Goal: Use online tool/utility: Utilize a website feature to perform a specific function

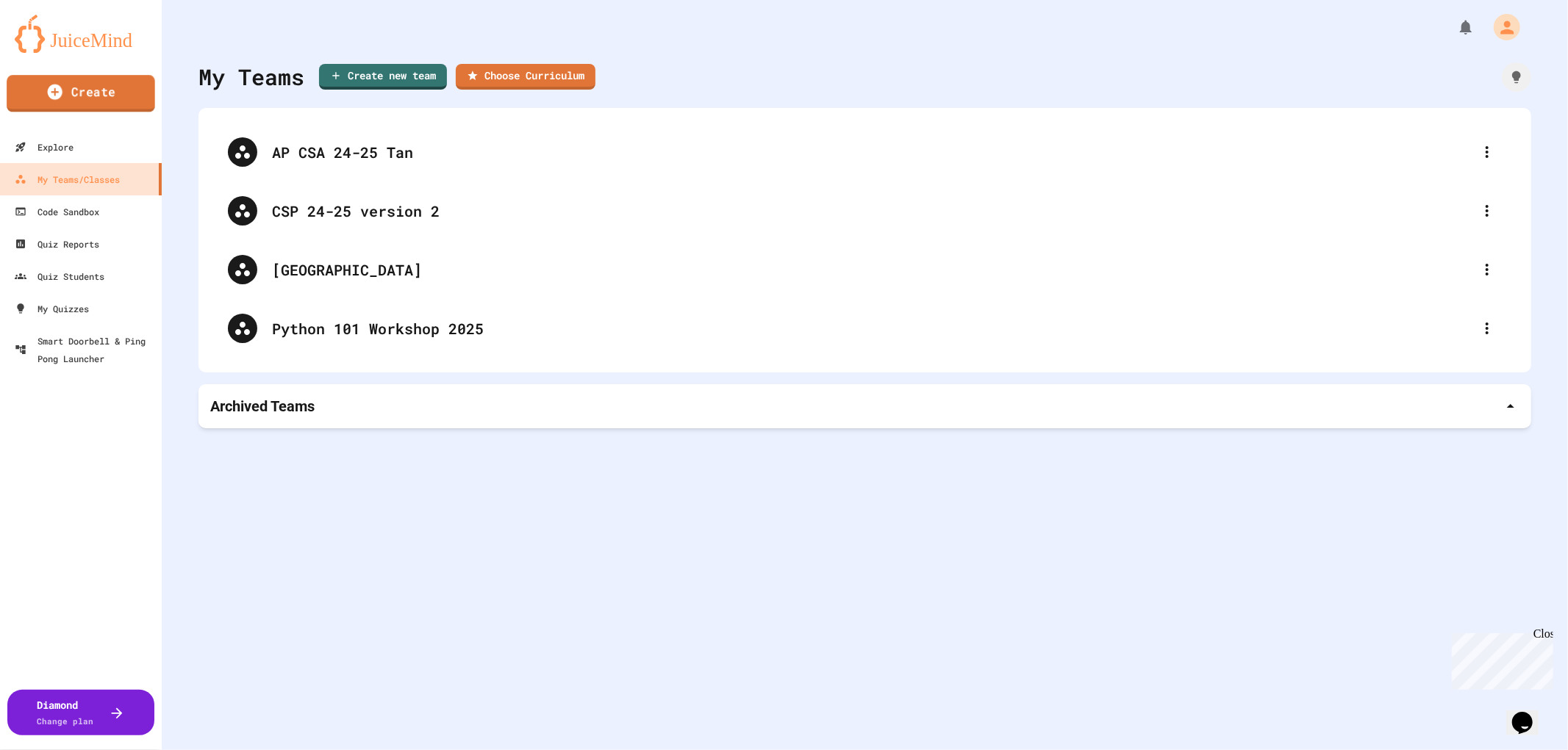
click at [86, 92] on link "Create" at bounding box center [81, 93] width 149 height 37
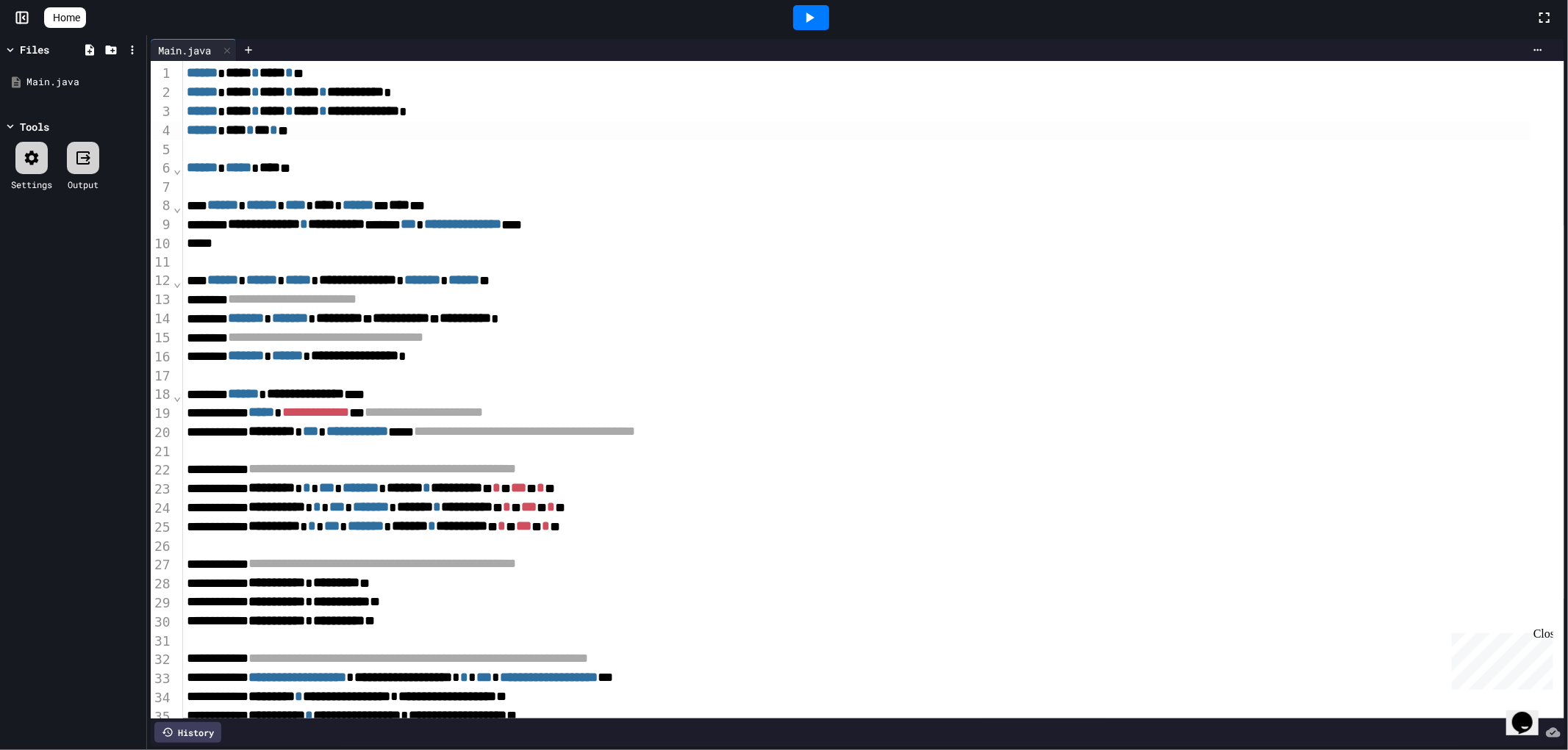
click at [328, 132] on div "****** **** * *** * **" at bounding box center [856, 130] width 1347 height 19
click at [671, 298] on div "**********" at bounding box center [856, 299] width 1347 height 19
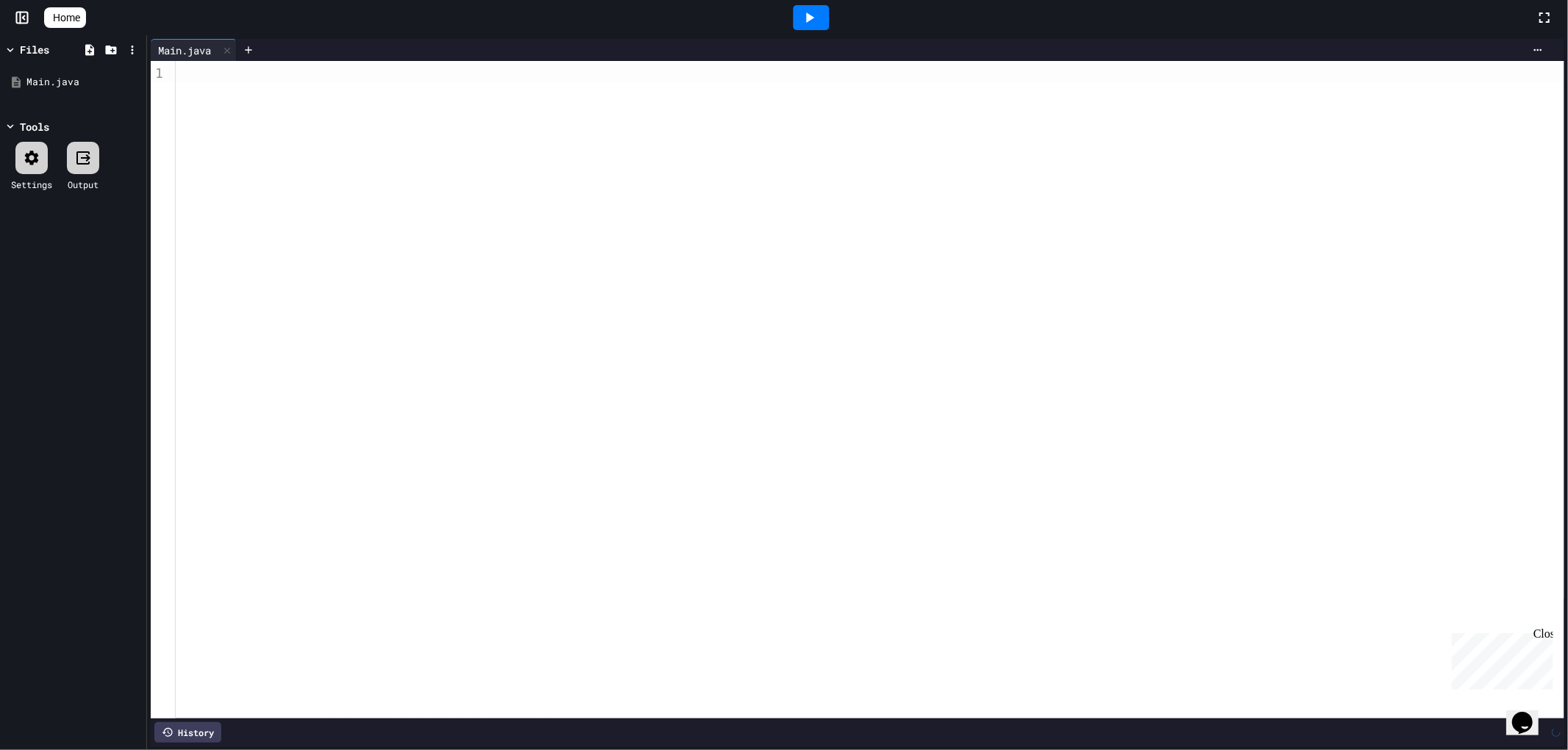
scroll to position [11, 0]
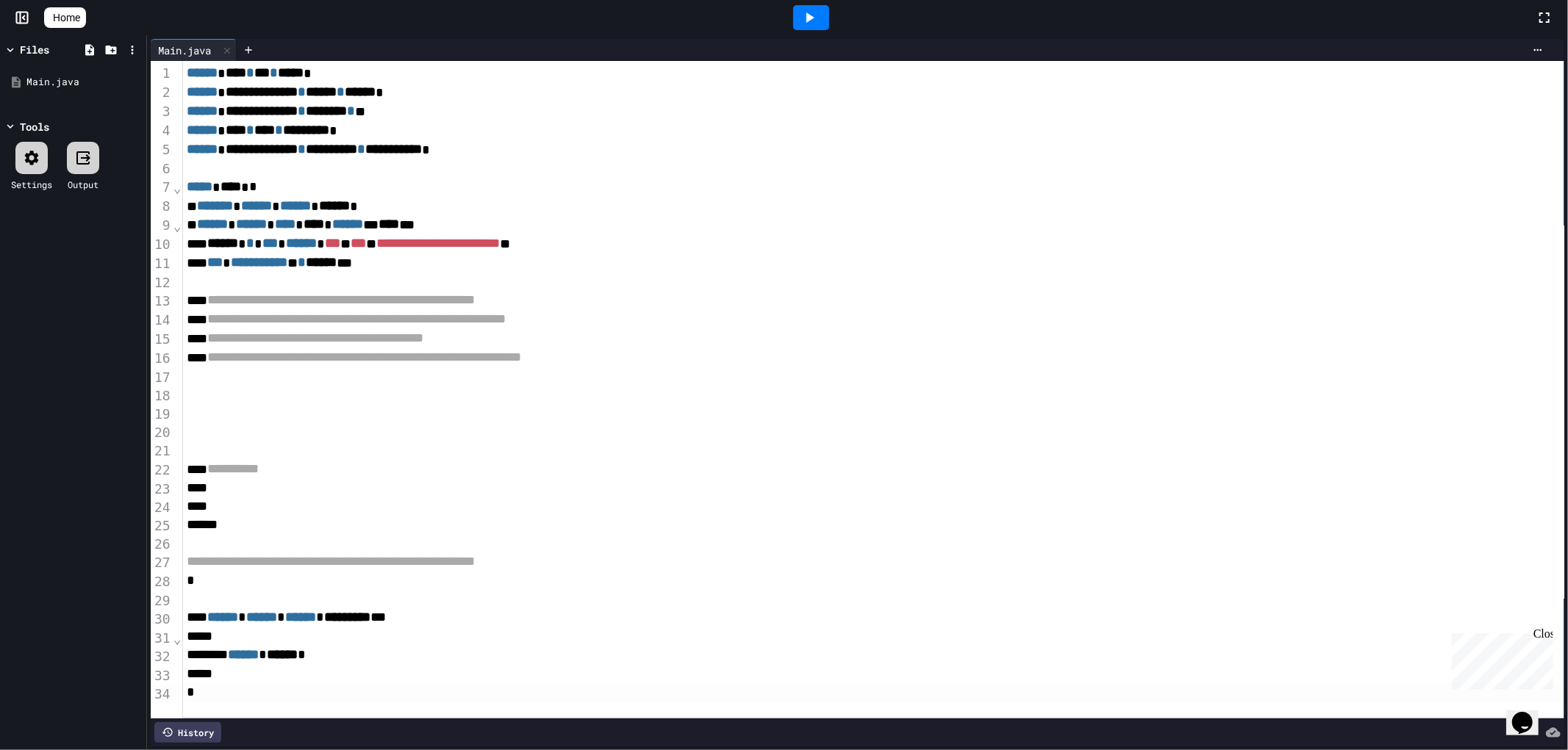
click at [818, 16] on icon at bounding box center [809, 17] width 18 height 18
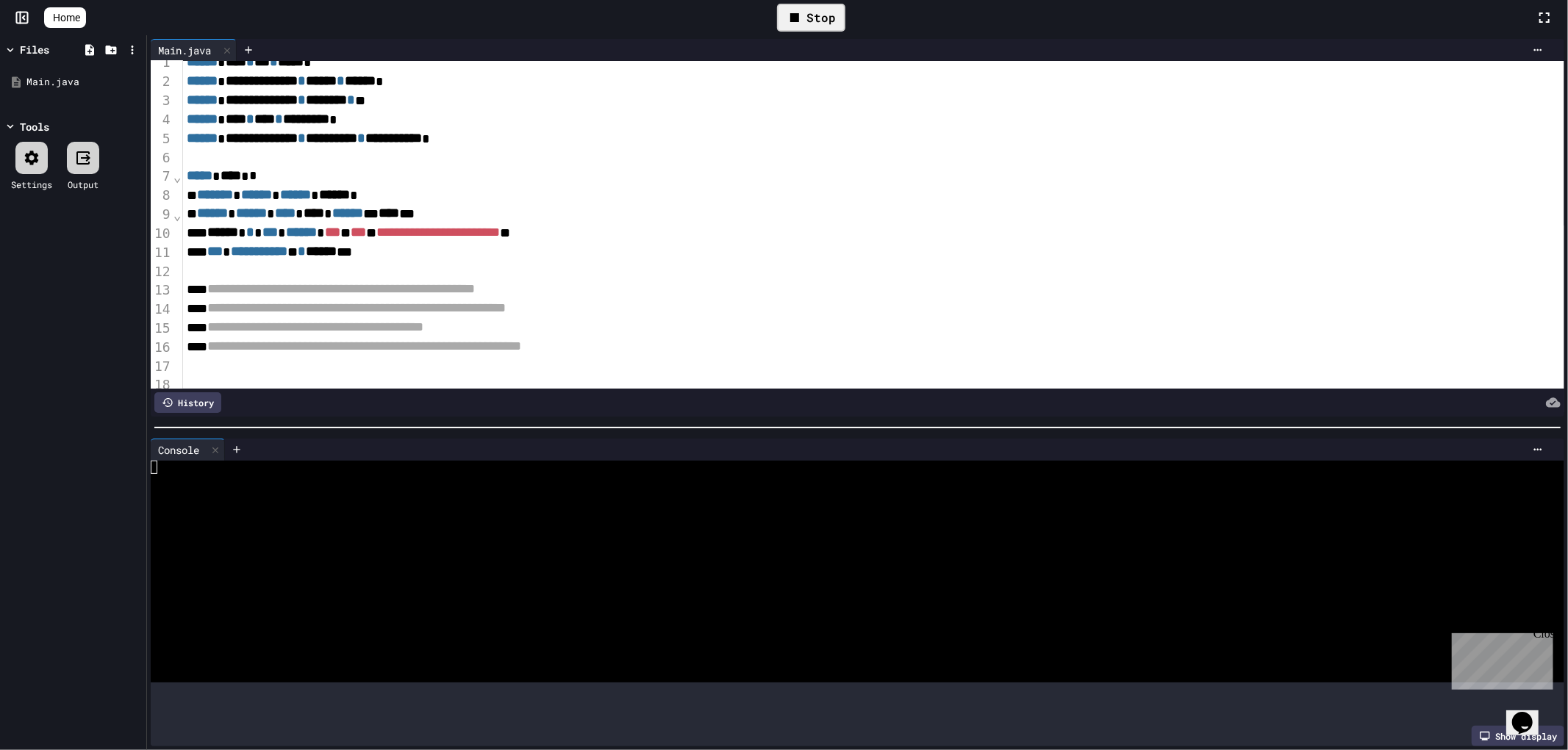
click at [713, 427] on div at bounding box center [857, 427] width 1406 height 2
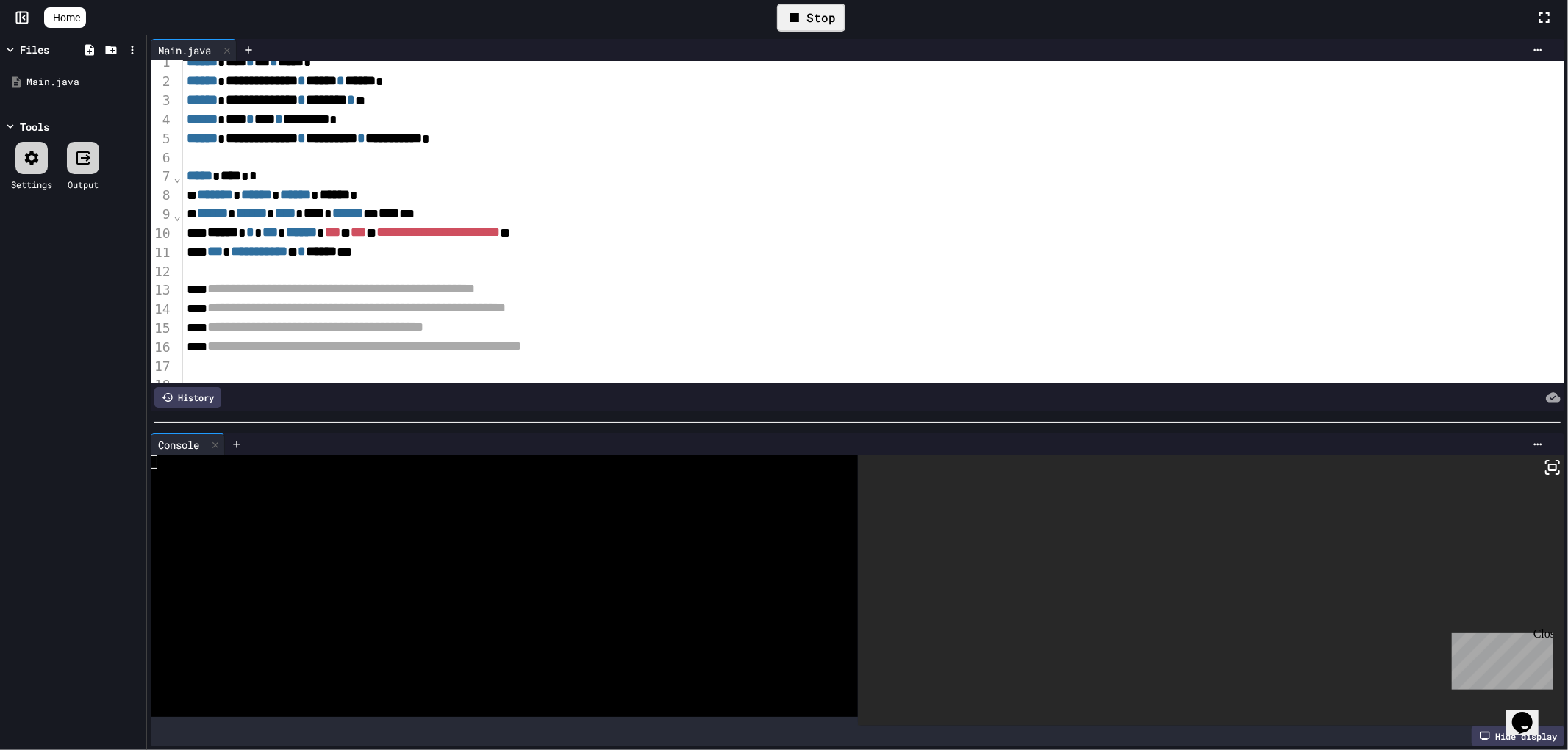
click at [1547, 631] on div "Close" at bounding box center [1542, 636] width 19 height 19
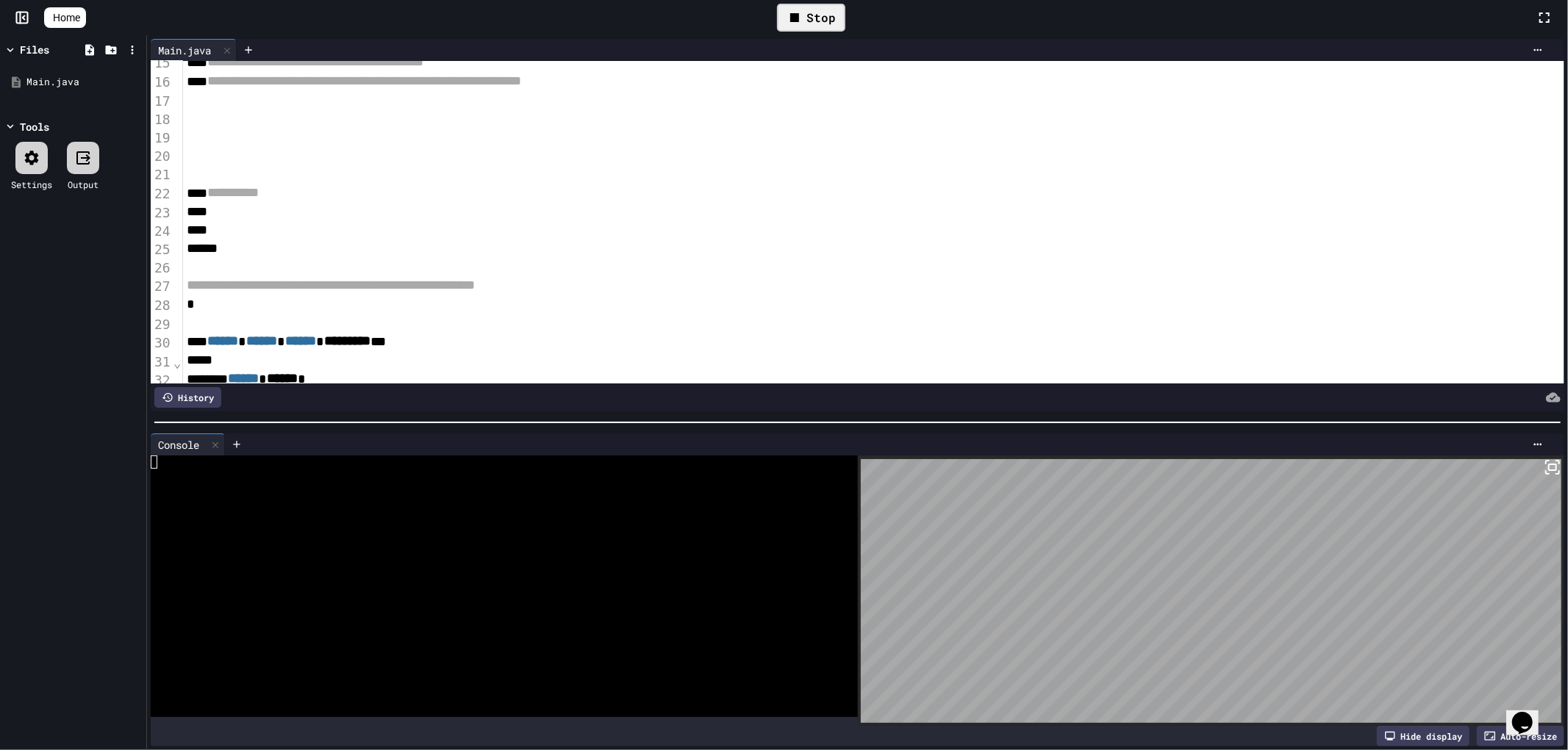
scroll to position [174, 0]
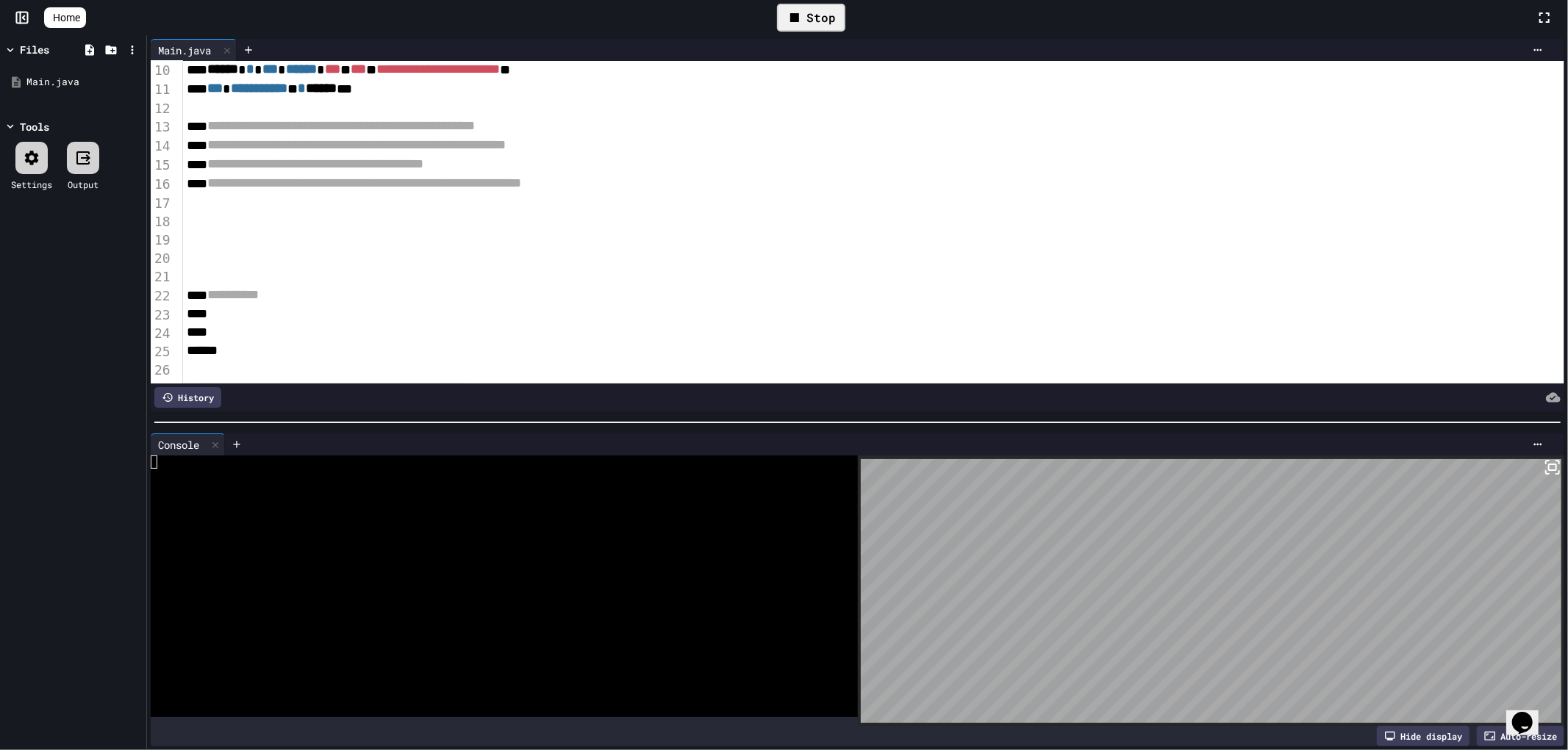
click at [281, 204] on div at bounding box center [873, 202] width 1381 height 19
click at [820, 12] on div "Stop" at bounding box center [811, 18] width 68 height 28
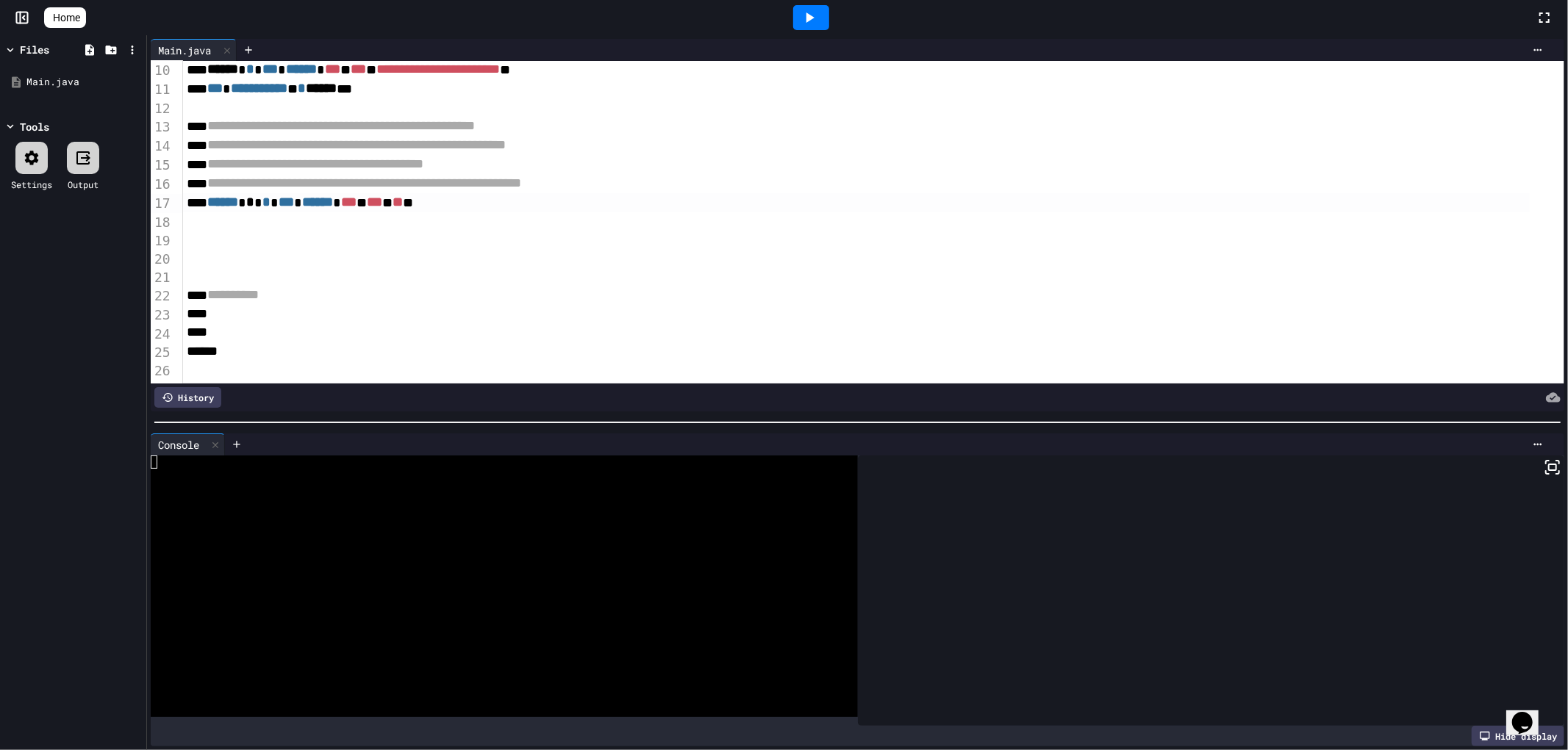
click at [818, 16] on icon at bounding box center [809, 17] width 18 height 18
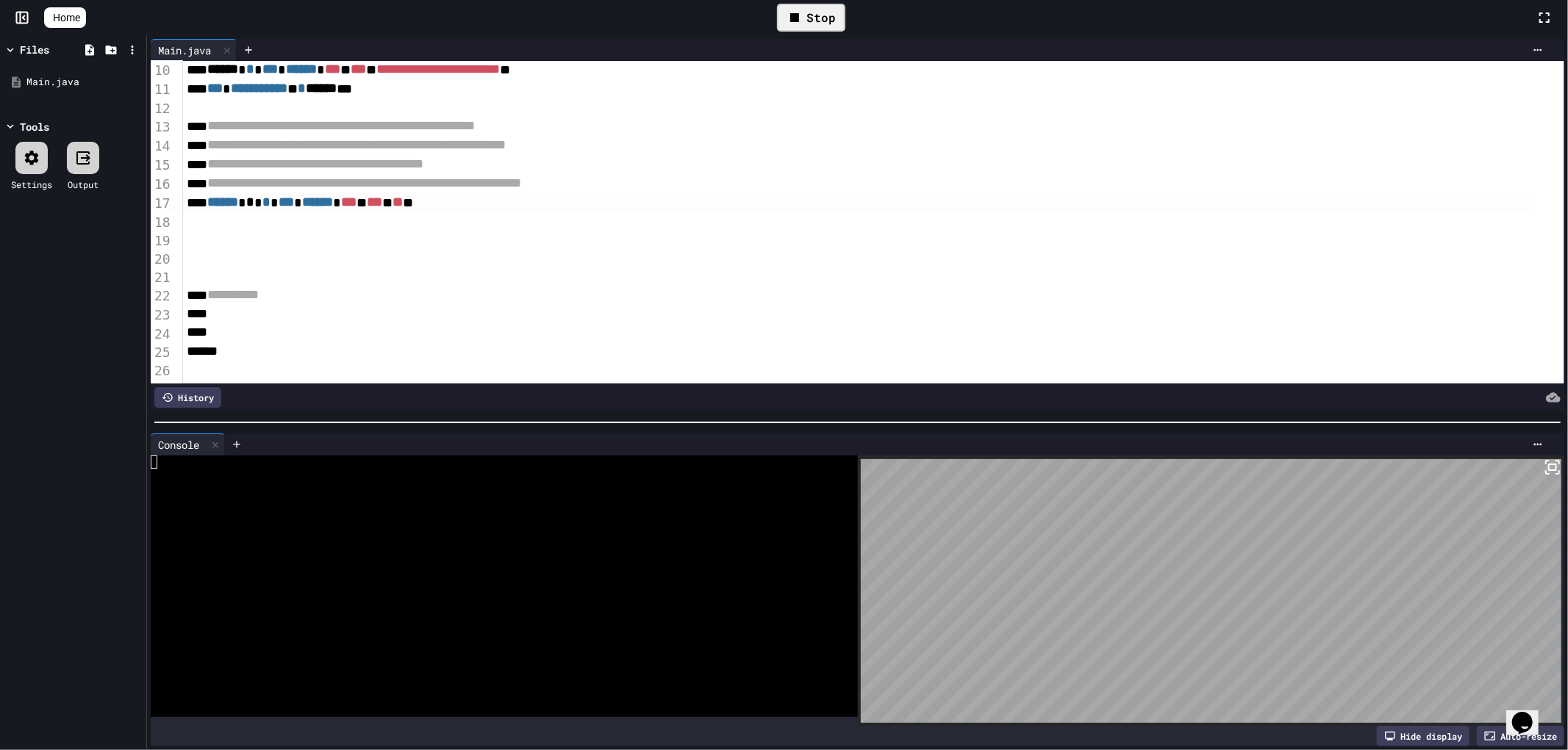
click at [324, 223] on div at bounding box center [873, 222] width 1381 height 19
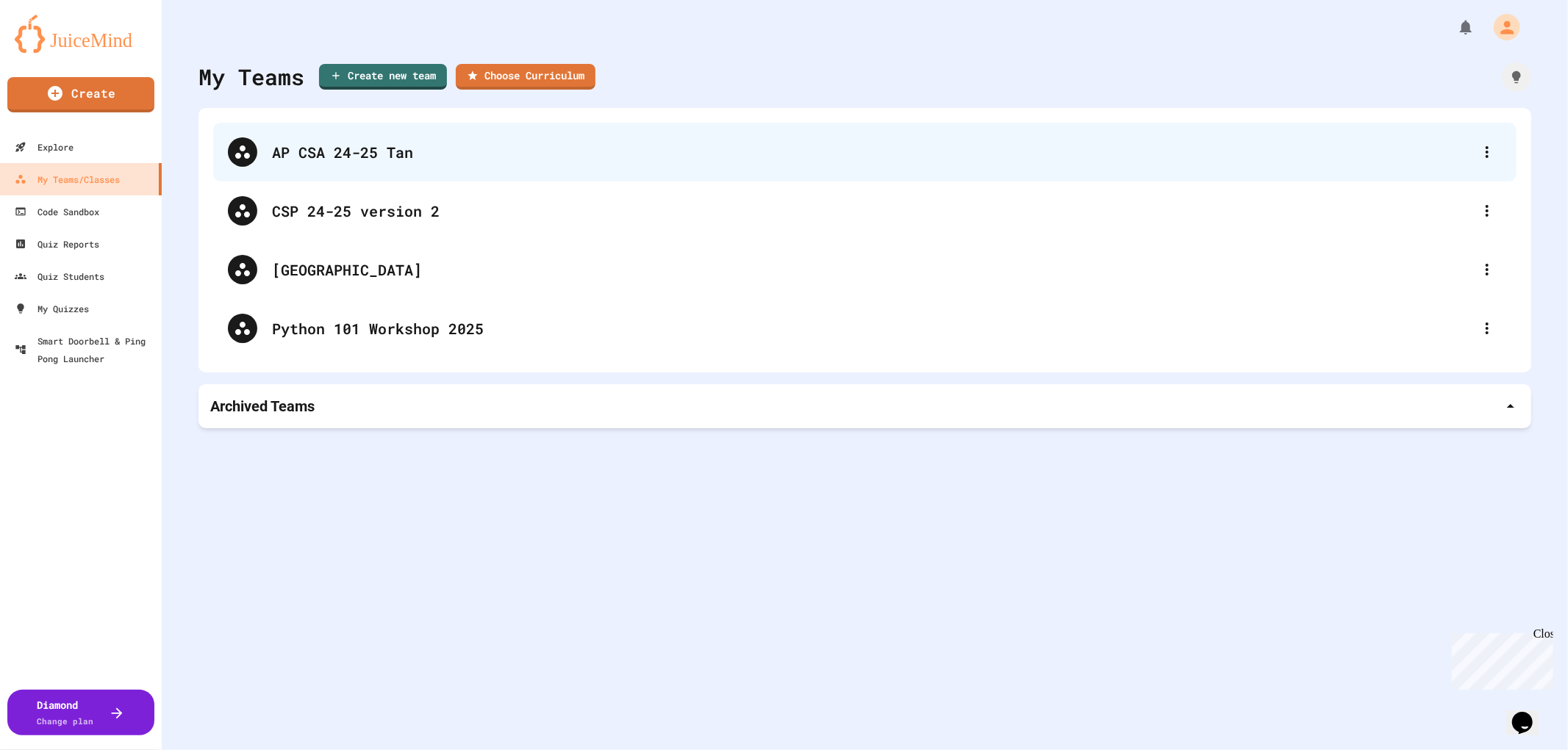
click at [329, 159] on div "AP CSA 24-25 Tan" at bounding box center [872, 152] width 1201 height 22
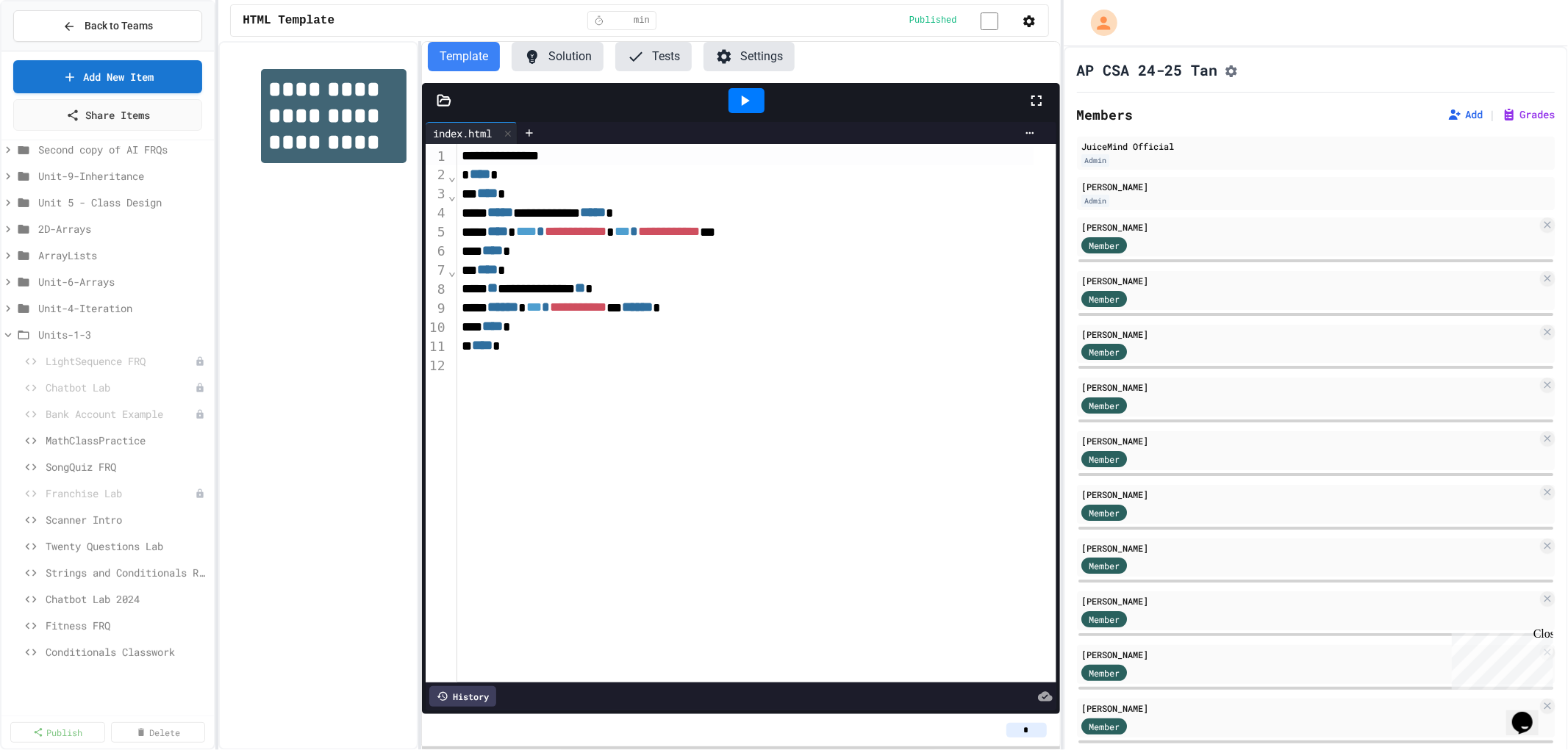
scroll to position [479, 0]
click at [106, 611] on span "Animal Picture Project" at bounding box center [119, 609] width 148 height 16
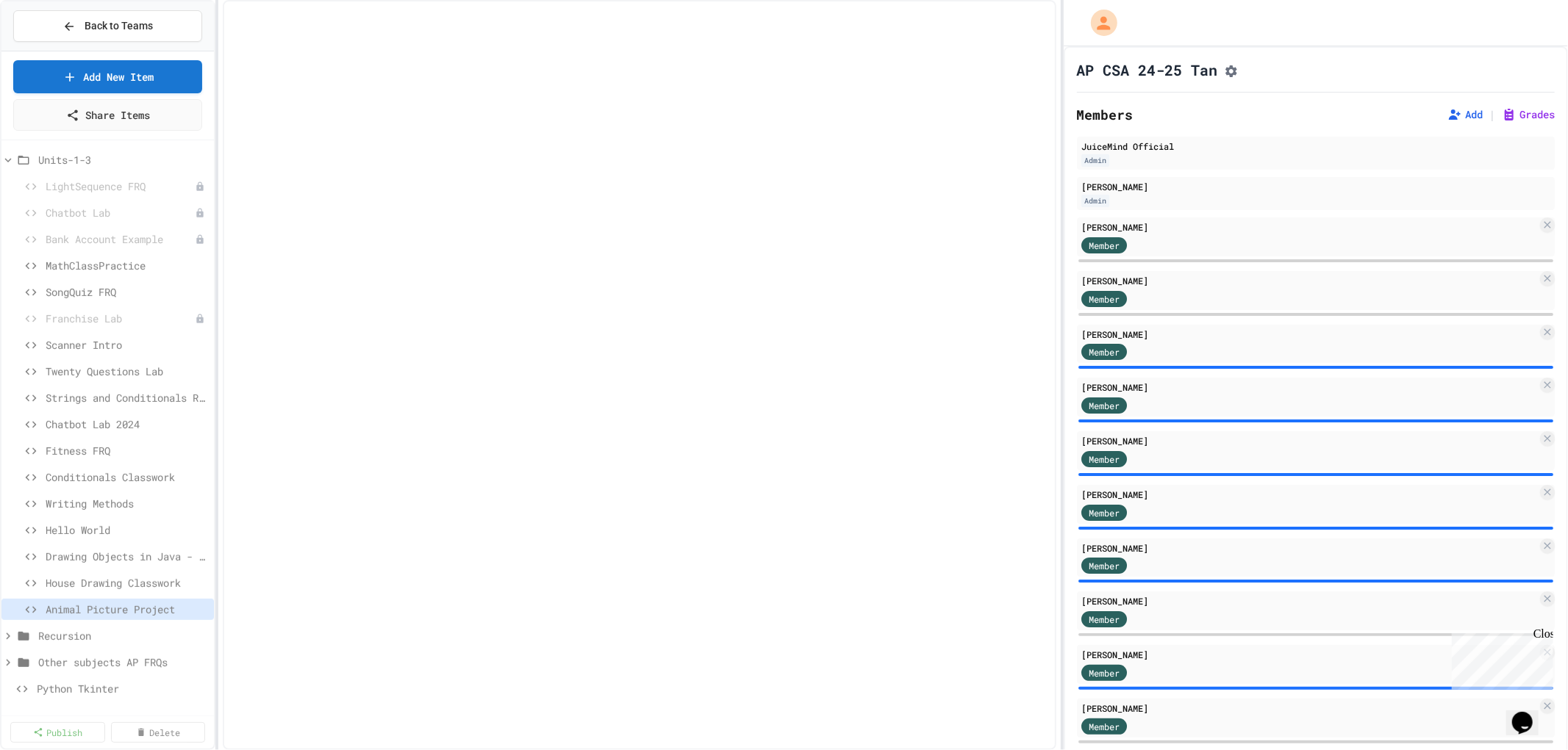
scroll to position [466, 0]
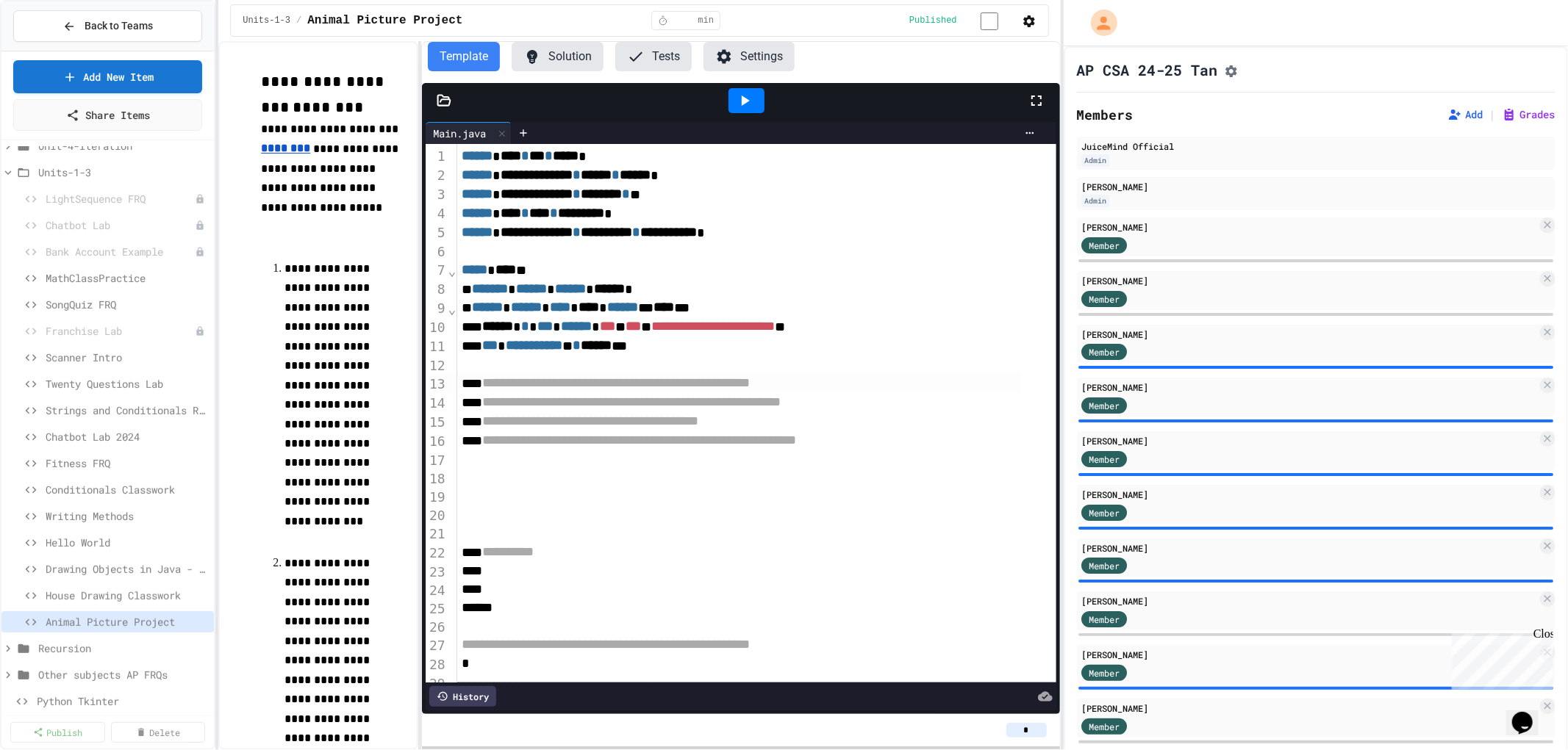
click at [553, 379] on span "**********" at bounding box center [616, 383] width 267 height 13
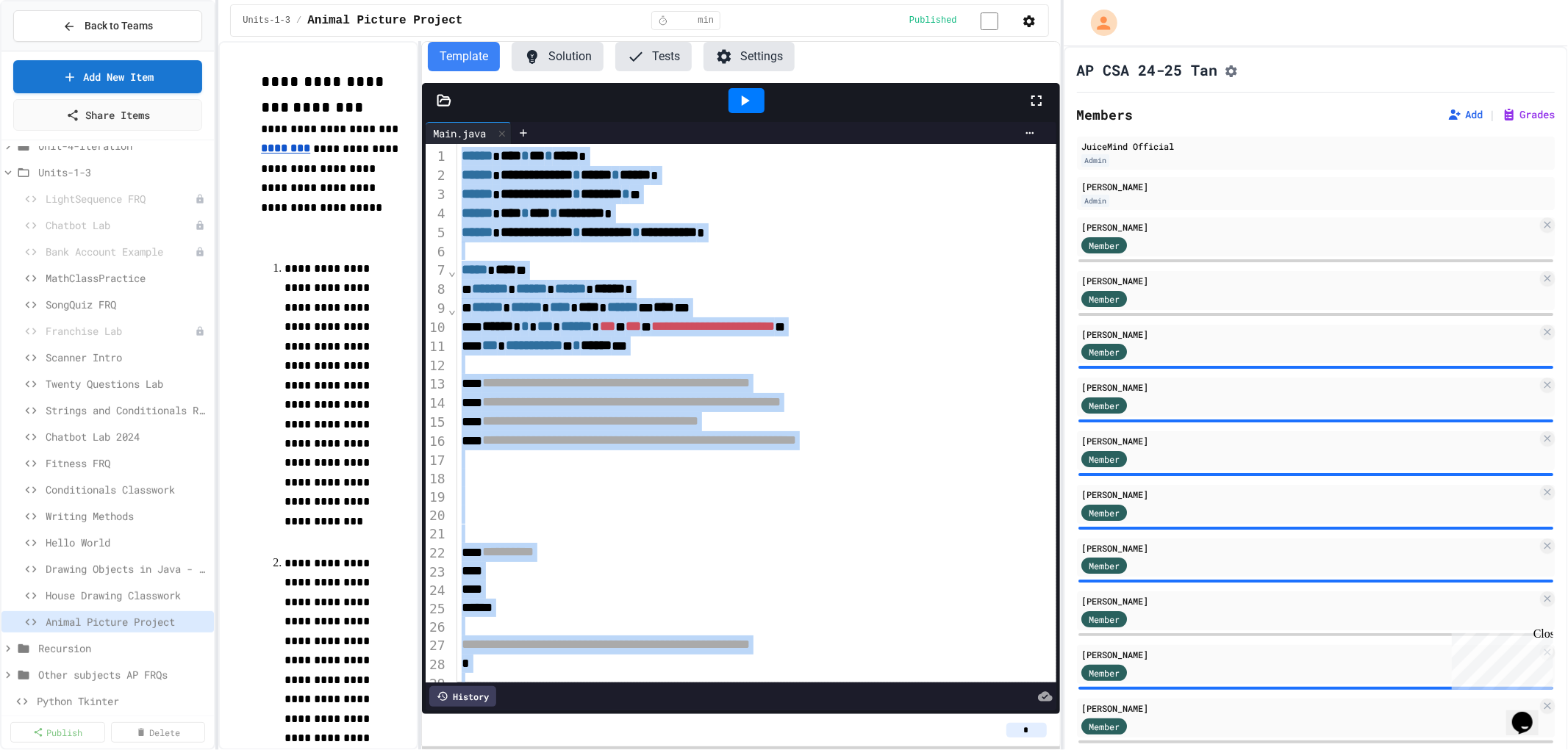
copy div "**********"
click at [98, 27] on span "Back to Teams" at bounding box center [118, 27] width 68 height 16
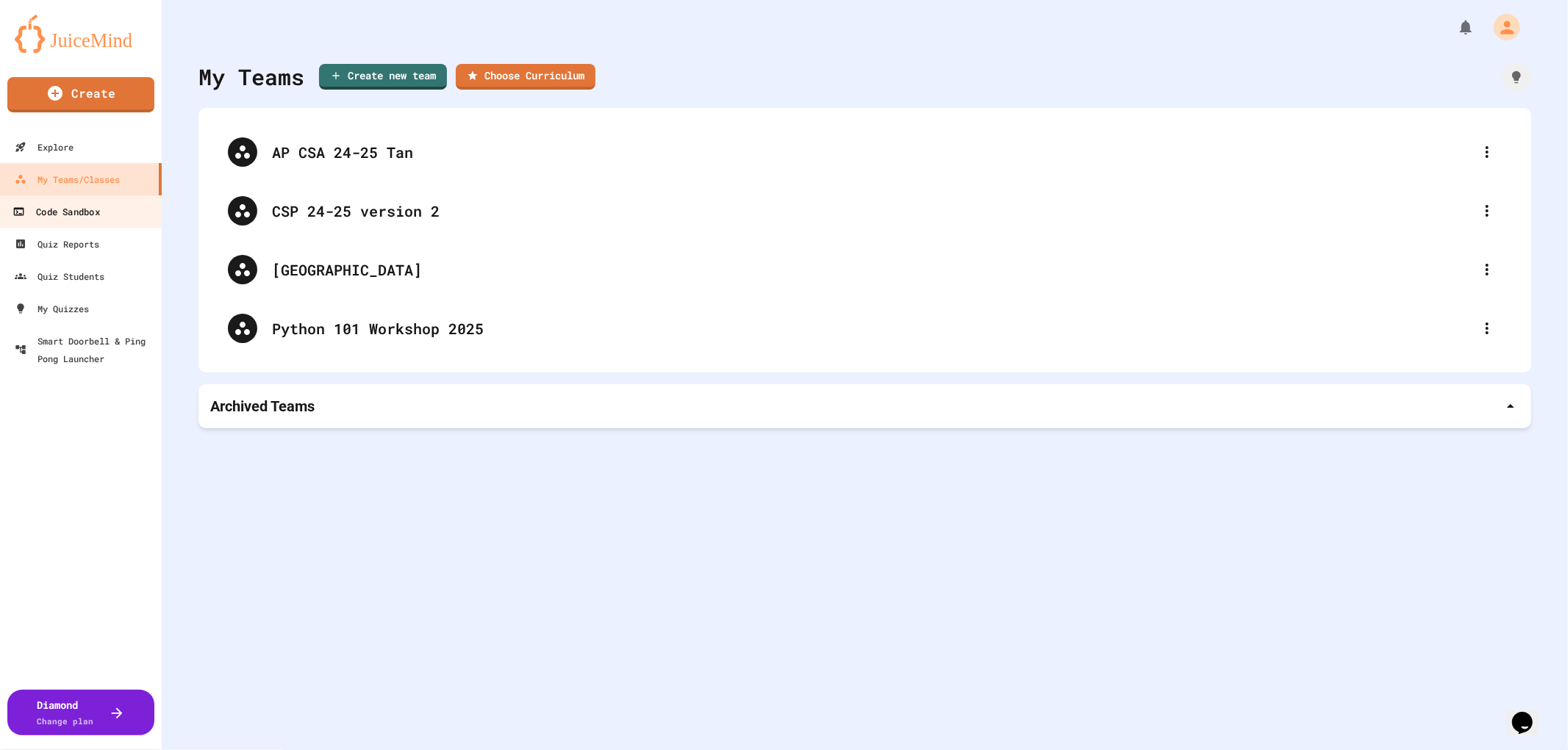
click at [70, 216] on div "Code Sandbox" at bounding box center [55, 212] width 87 height 19
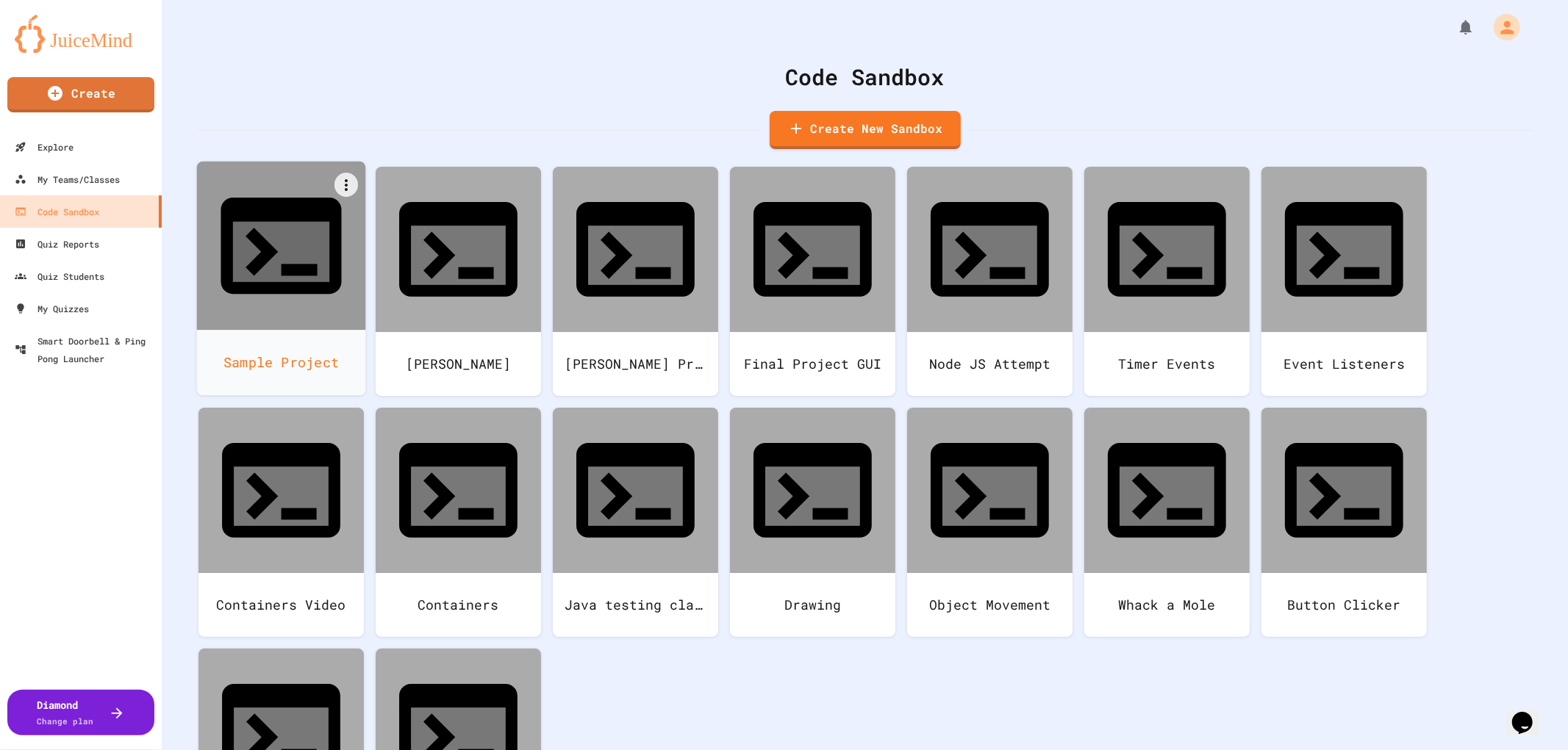
click at [310, 330] on div "Sample Project" at bounding box center [281, 362] width 169 height 66
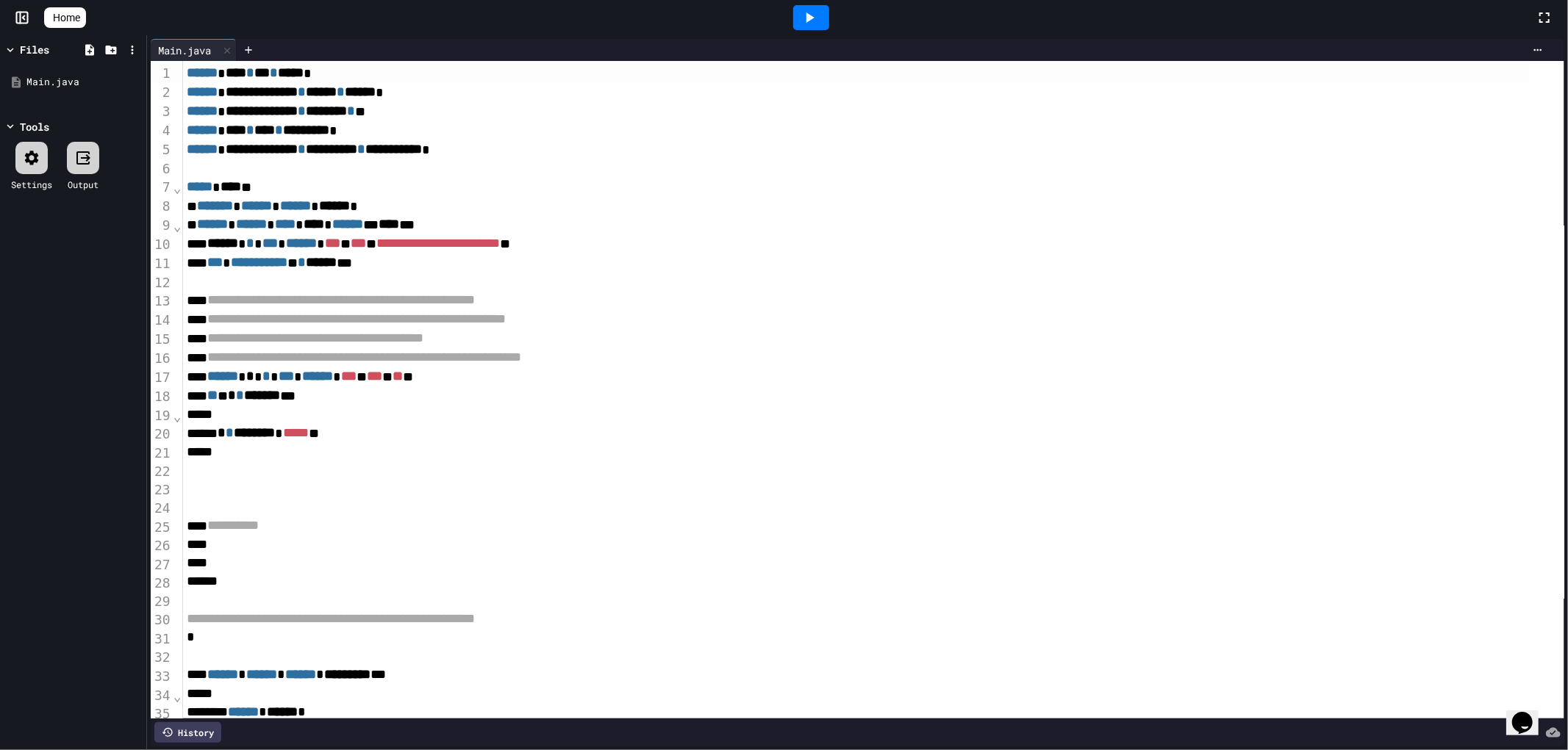
click at [811, 13] on icon at bounding box center [809, 17] width 18 height 18
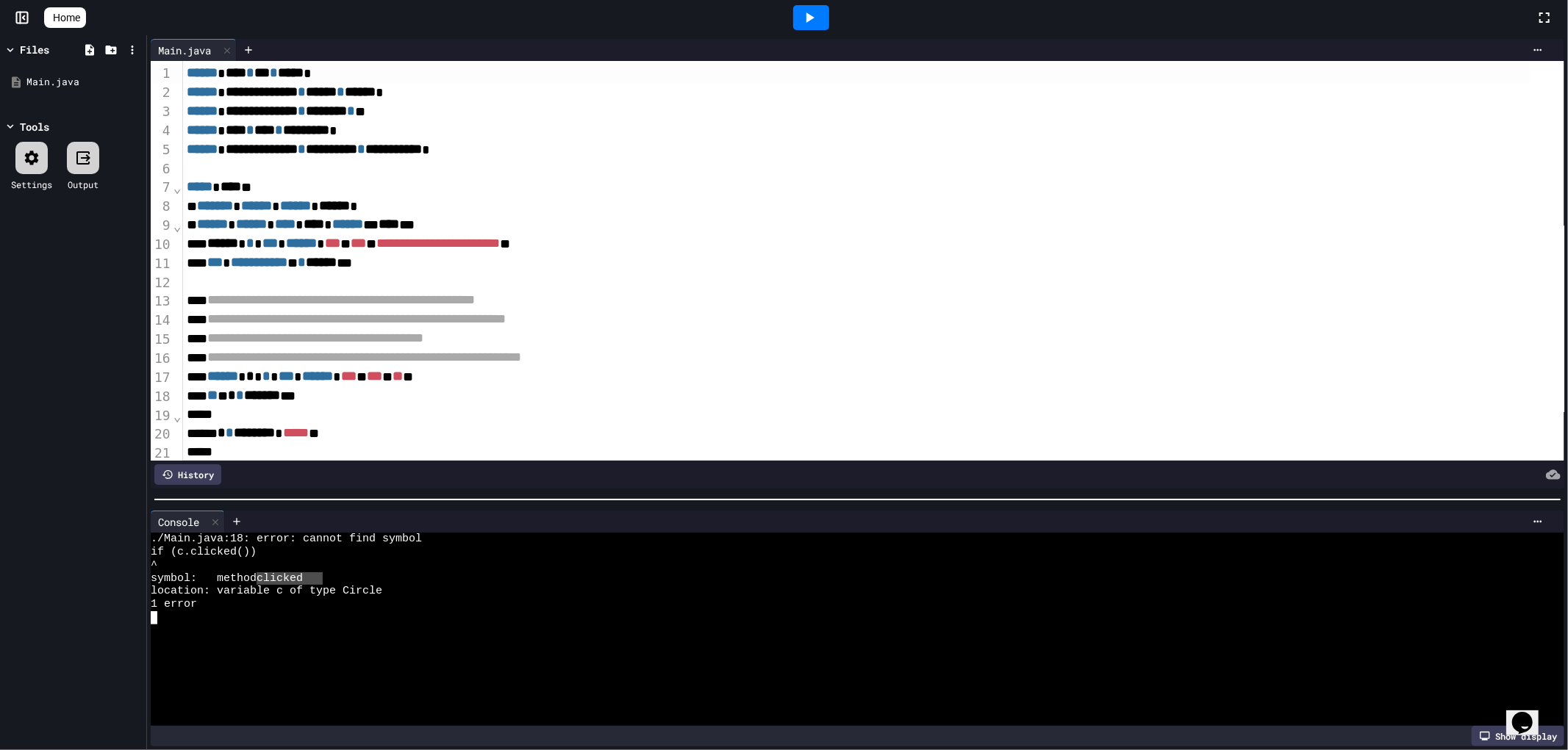
click at [550, 497] on div at bounding box center [857, 499] width 1421 height 15
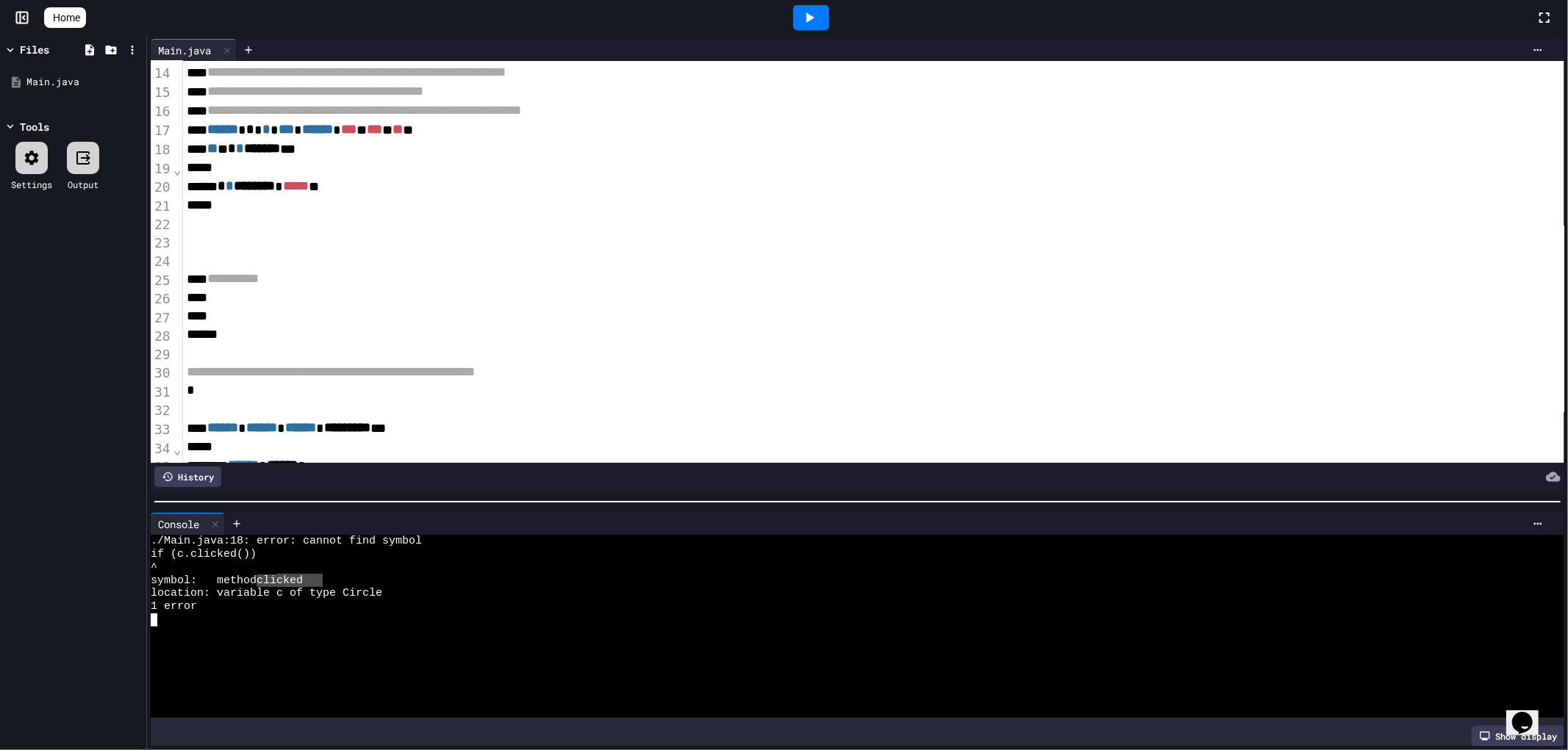
scroll to position [156, 0]
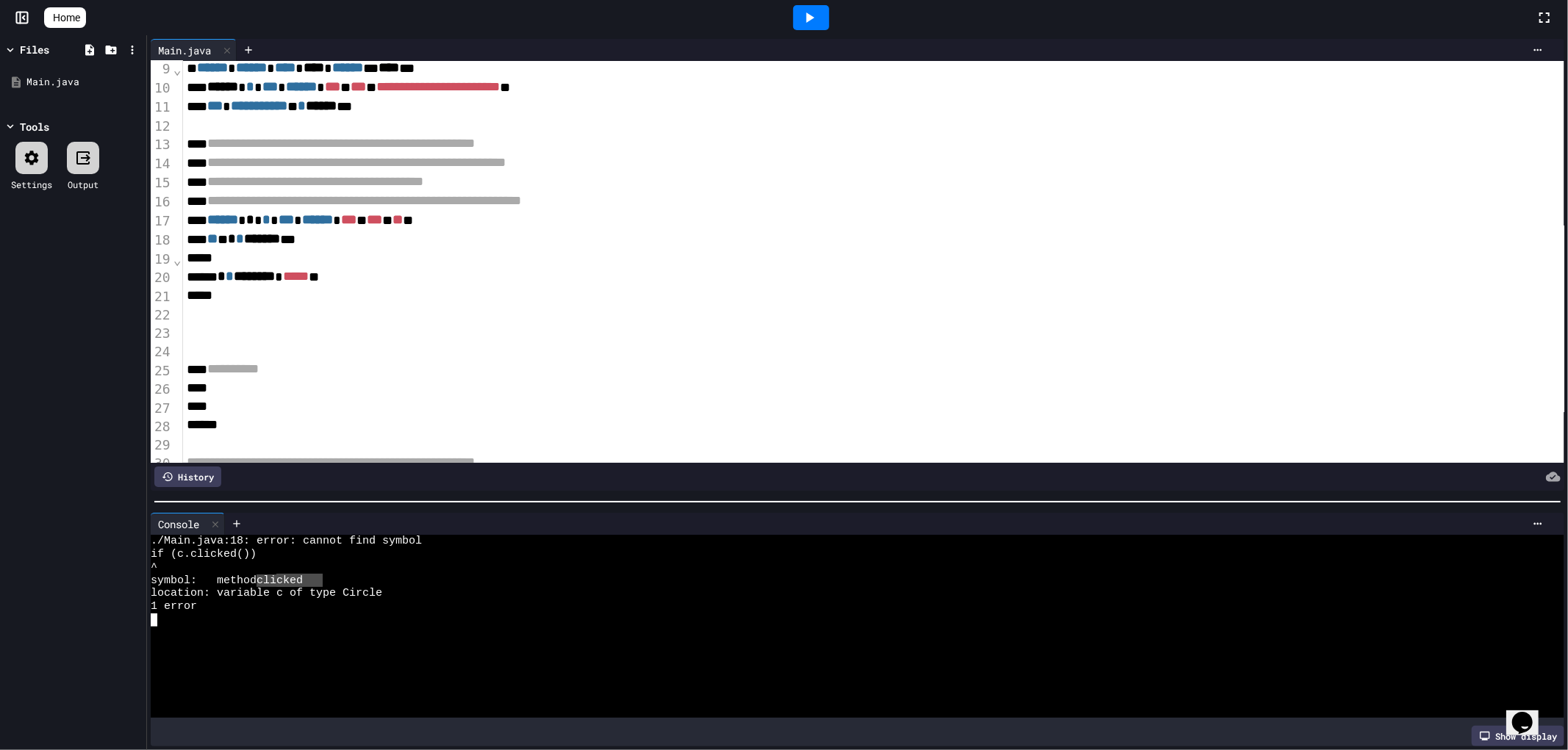
click at [641, 263] on div "*" at bounding box center [856, 259] width 1347 height 19
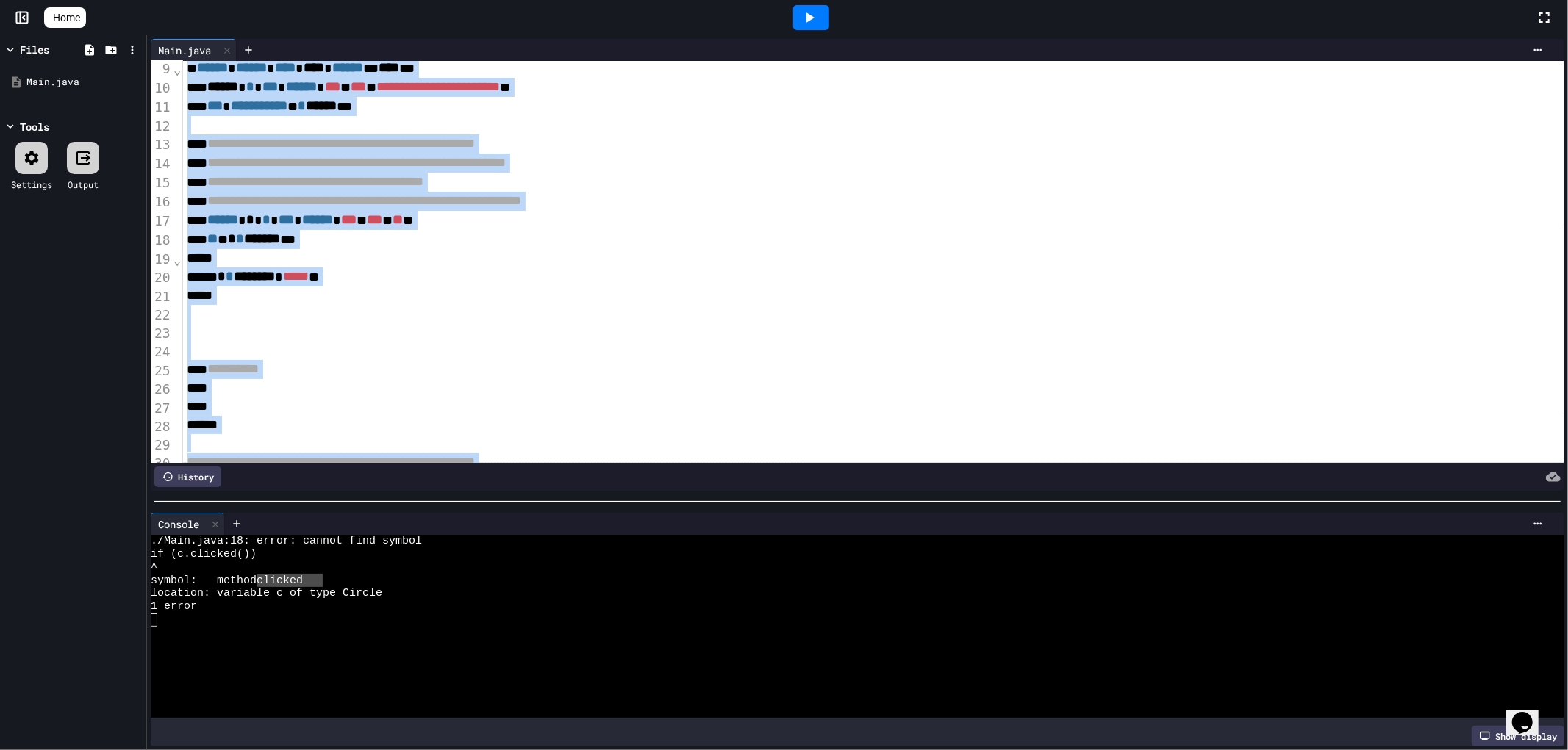
copy div "**********"
